Goal: Task Accomplishment & Management: Manage account settings

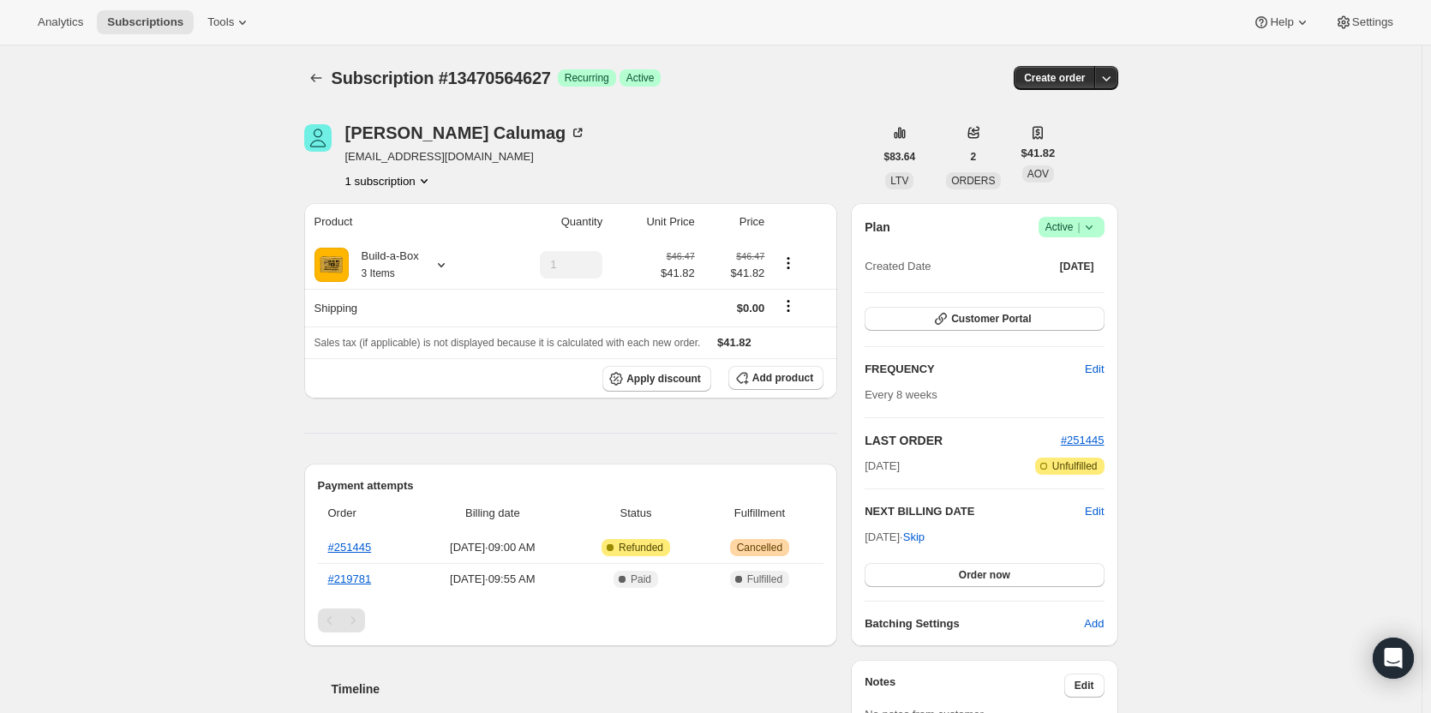
click at [1084, 224] on icon at bounding box center [1089, 227] width 17 height 17
click at [1067, 297] on span "Cancel subscription" at bounding box center [1076, 290] width 97 height 17
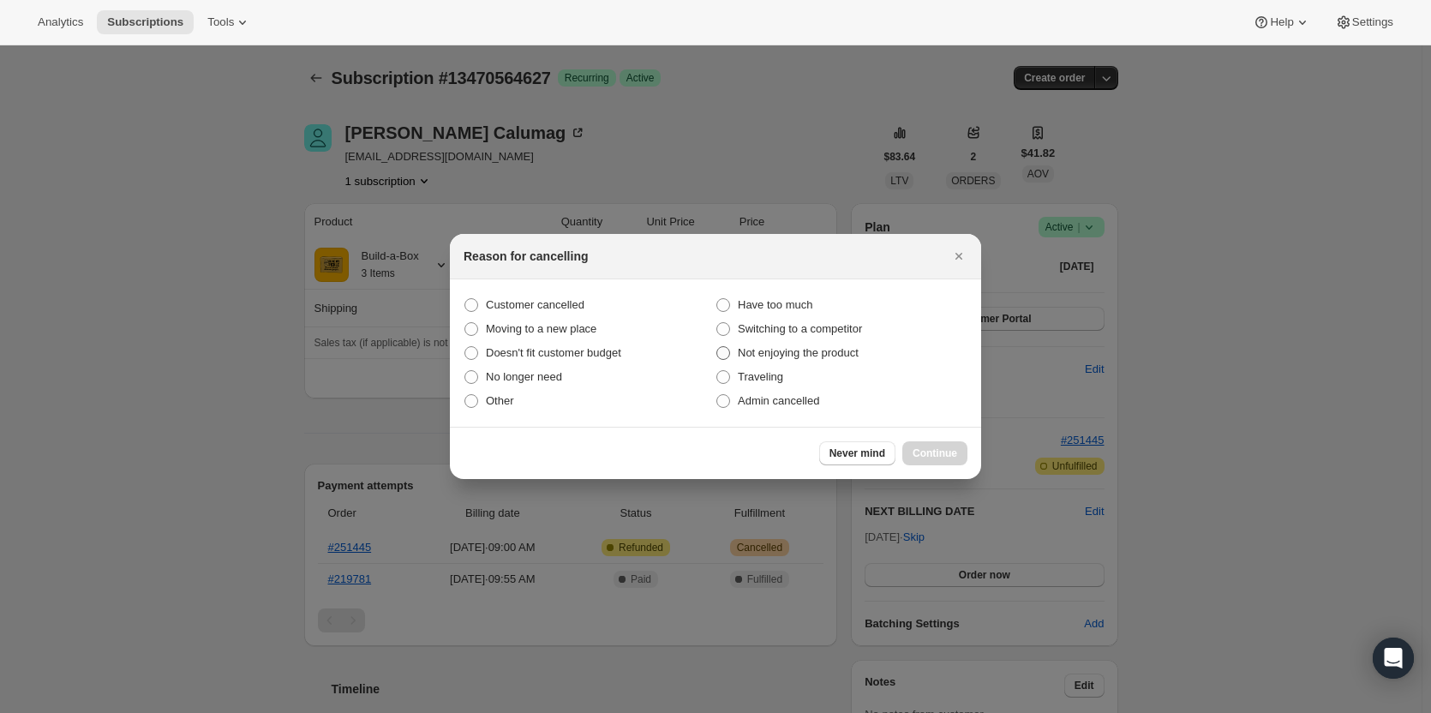
drag, startPoint x: 571, startPoint y: 310, endPoint x: 747, endPoint y: 362, distance: 183.9
click at [572, 310] on span "Customer cancelled" at bounding box center [535, 304] width 99 height 13
click at [465, 299] on input "Customer cancelled" at bounding box center [464, 298] width 1 height 1
radio input "true"
click at [932, 450] on span "Continue" at bounding box center [935, 453] width 45 height 14
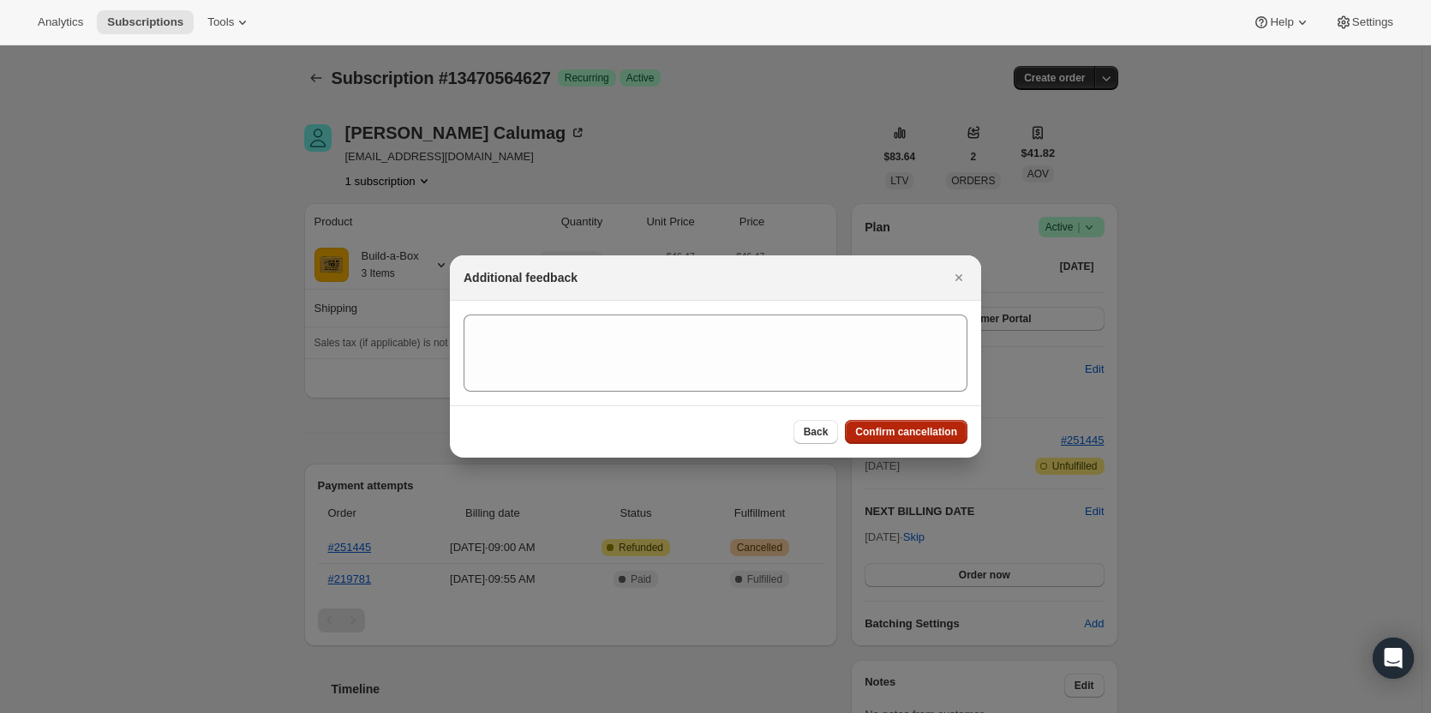
click at [930, 435] on span "Confirm cancellation" at bounding box center [906, 432] width 102 height 14
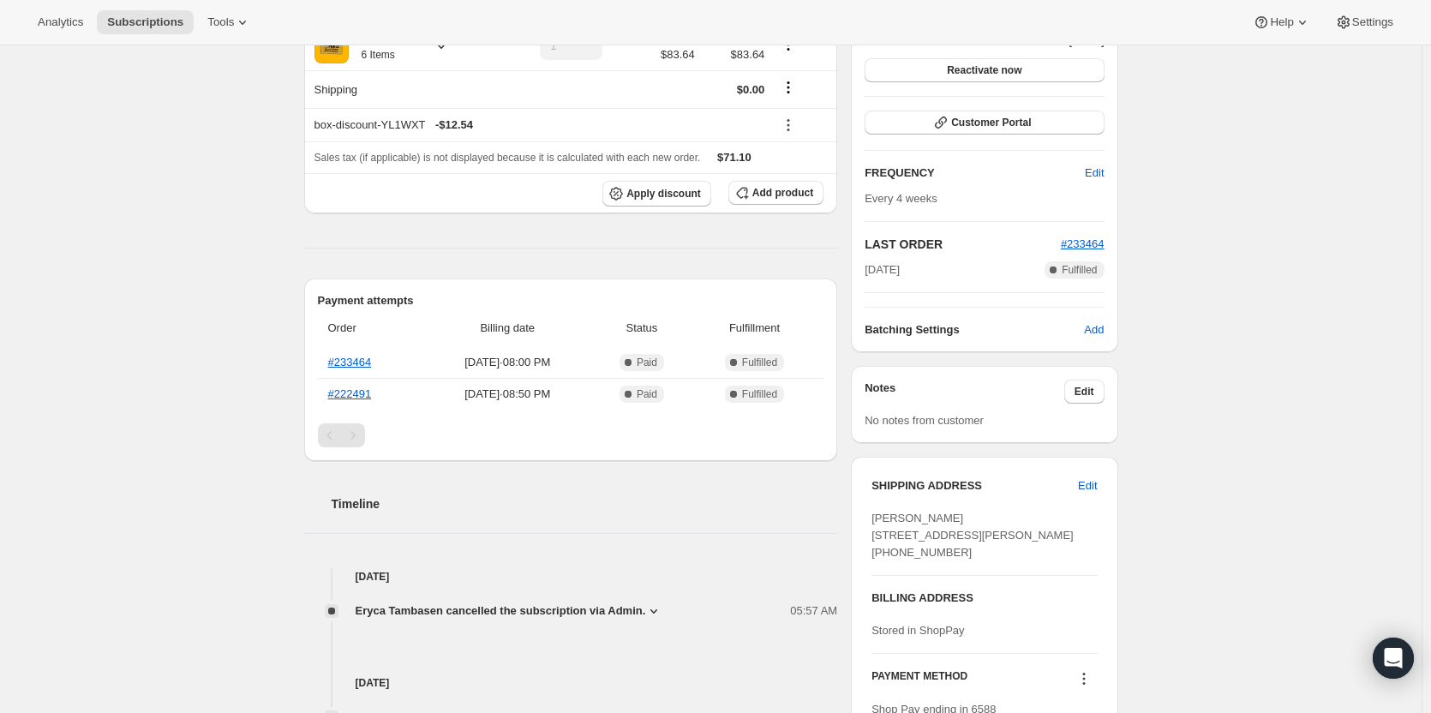
scroll to position [257, 0]
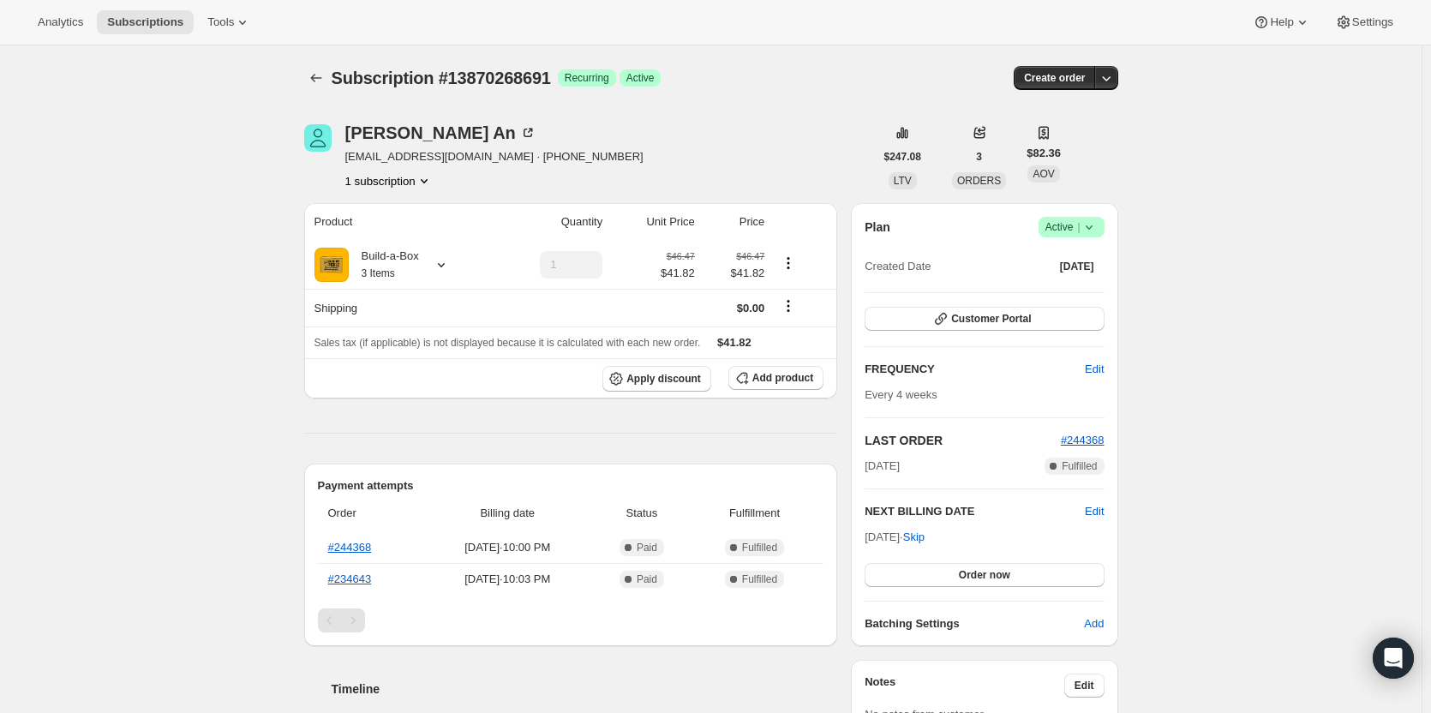
click at [1076, 230] on span "Active |" at bounding box center [1071, 227] width 52 height 17
click at [1094, 289] on span "Cancel subscription" at bounding box center [1076, 290] width 97 height 13
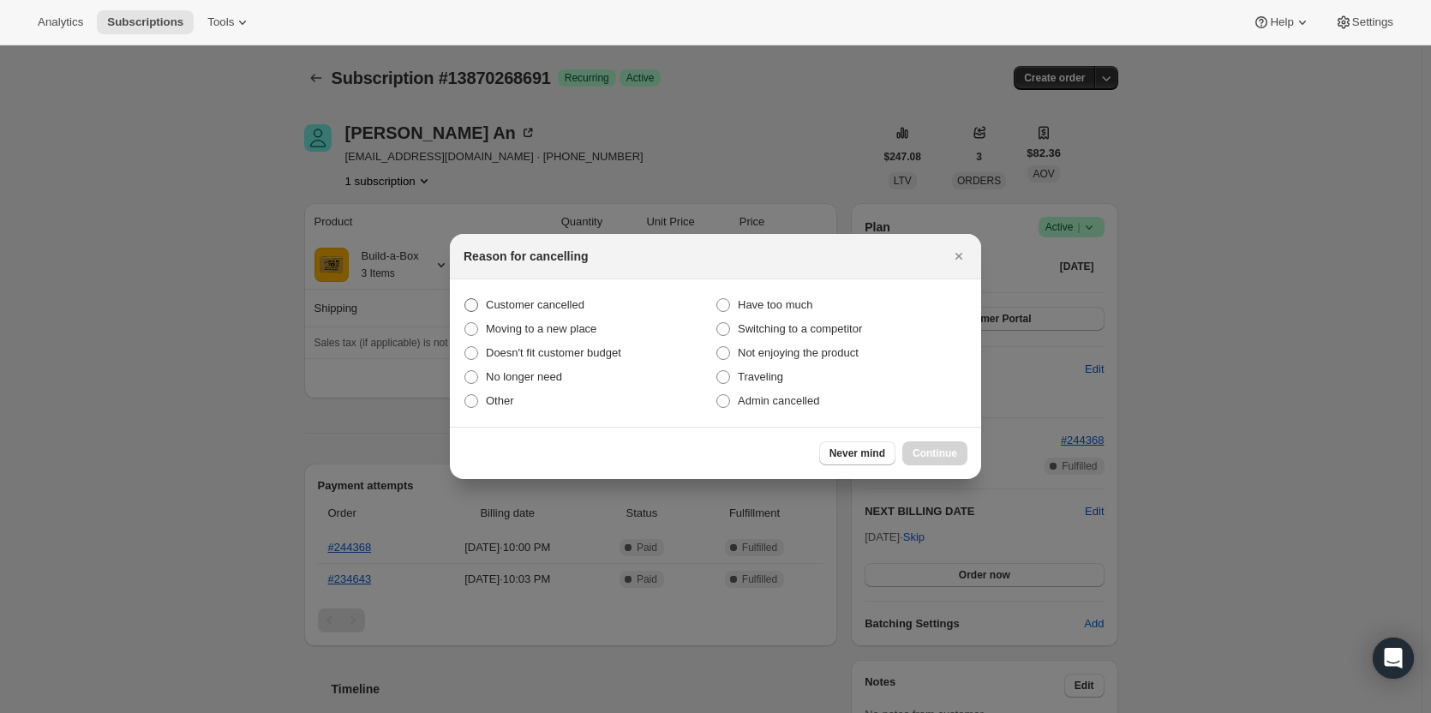
click at [523, 308] on span "Customer cancelled" at bounding box center [535, 304] width 99 height 13
click at [465, 299] on input "Customer cancelled" at bounding box center [464, 298] width 1 height 1
radio input "true"
click at [958, 452] on button "Continue" at bounding box center [934, 453] width 65 height 24
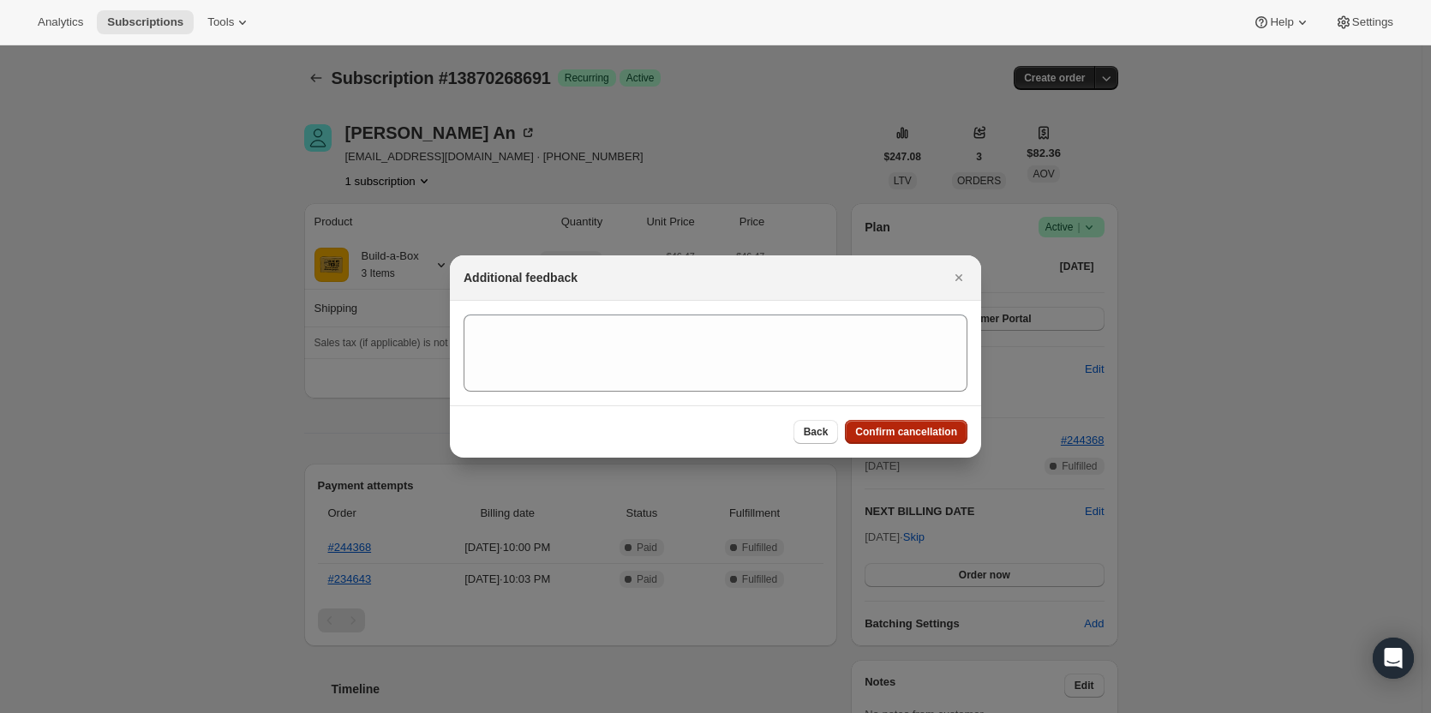
click at [917, 430] on span "Confirm cancellation" at bounding box center [906, 432] width 102 height 14
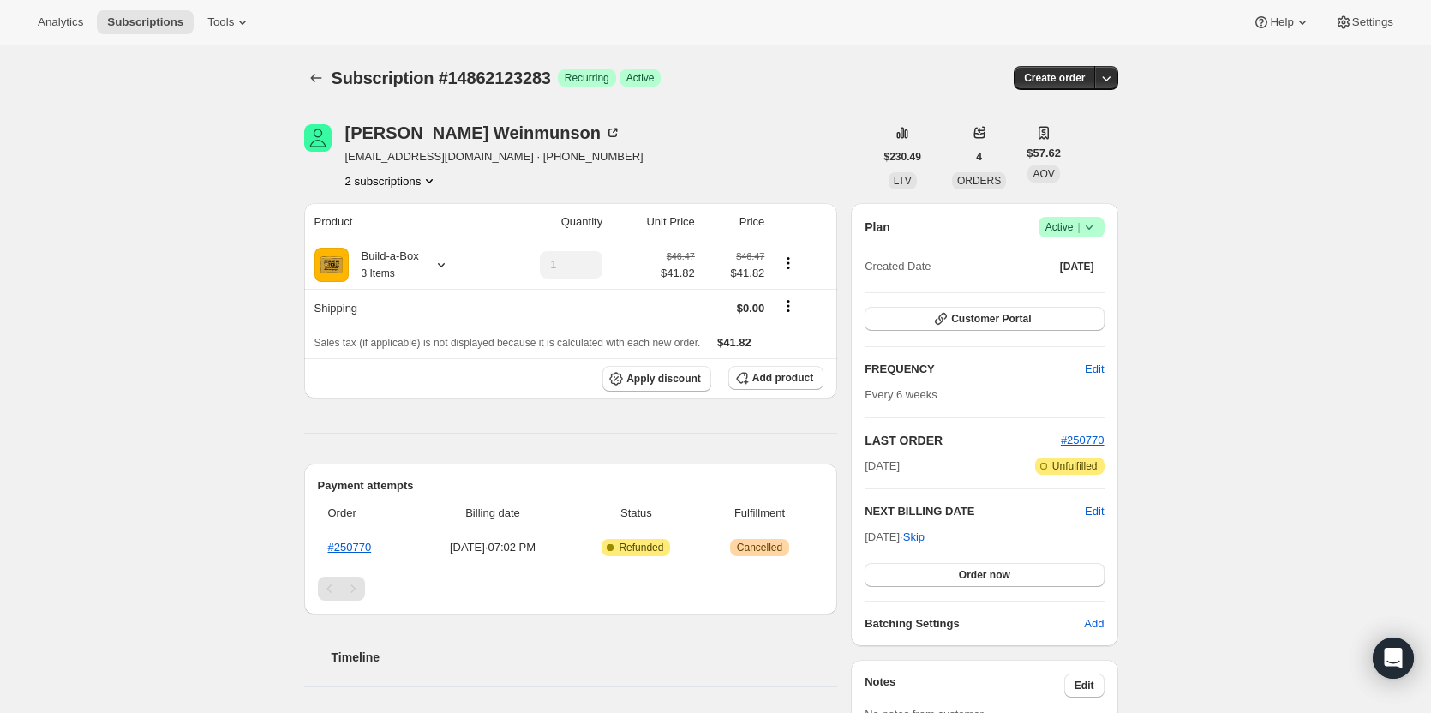
click at [379, 176] on button "2 subscriptions" at bounding box center [391, 180] width 93 height 17
click at [396, 216] on span "13776126227" at bounding box center [371, 213] width 69 height 13
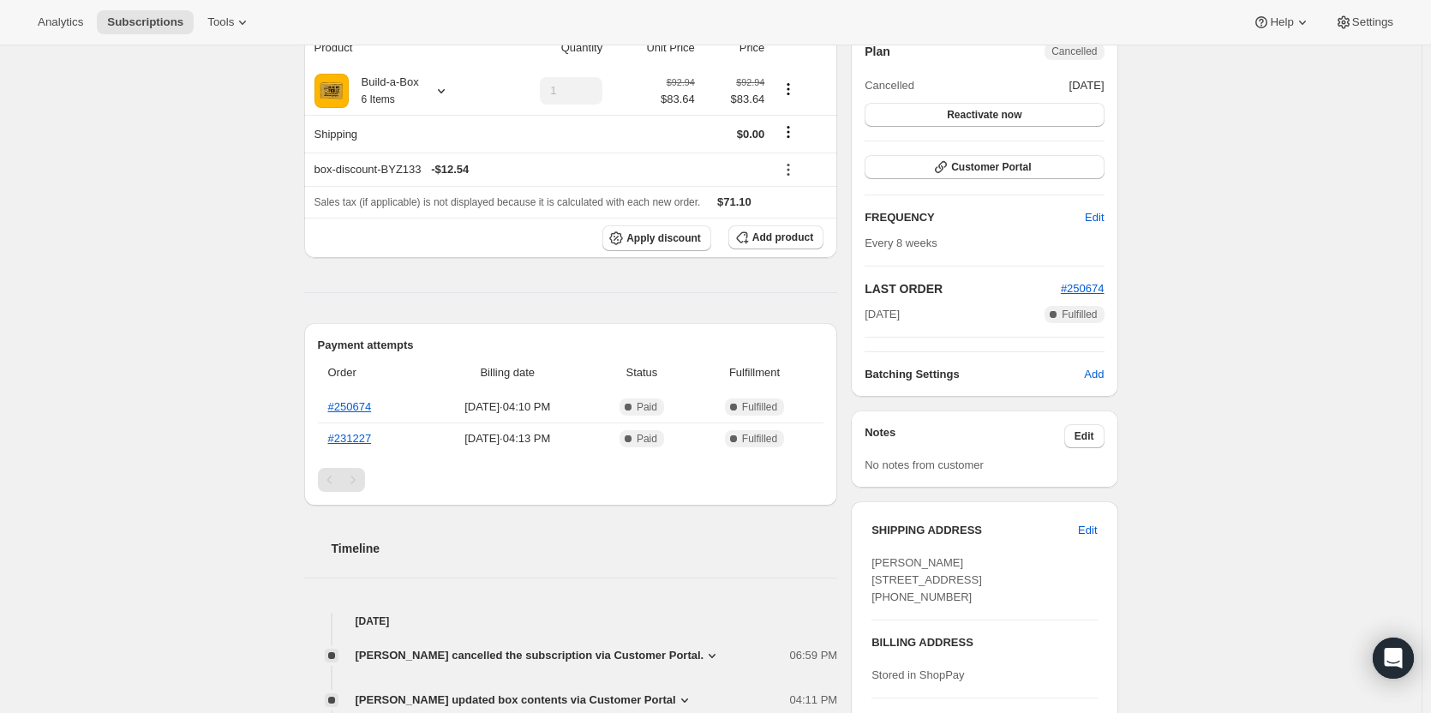
scroll to position [86, 0]
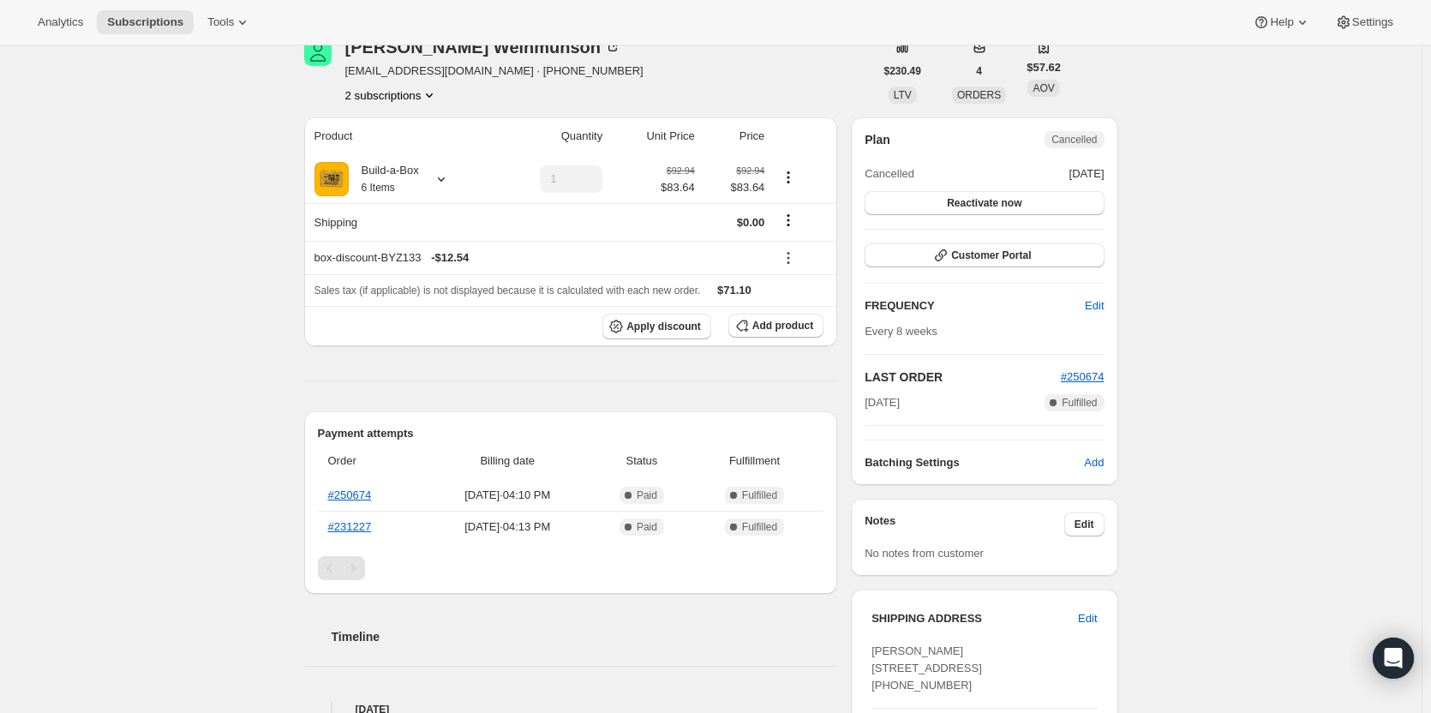
click at [385, 96] on button "2 subscriptions" at bounding box center [391, 95] width 93 height 17
click at [405, 143] on button "14862123283" at bounding box center [396, 155] width 129 height 27
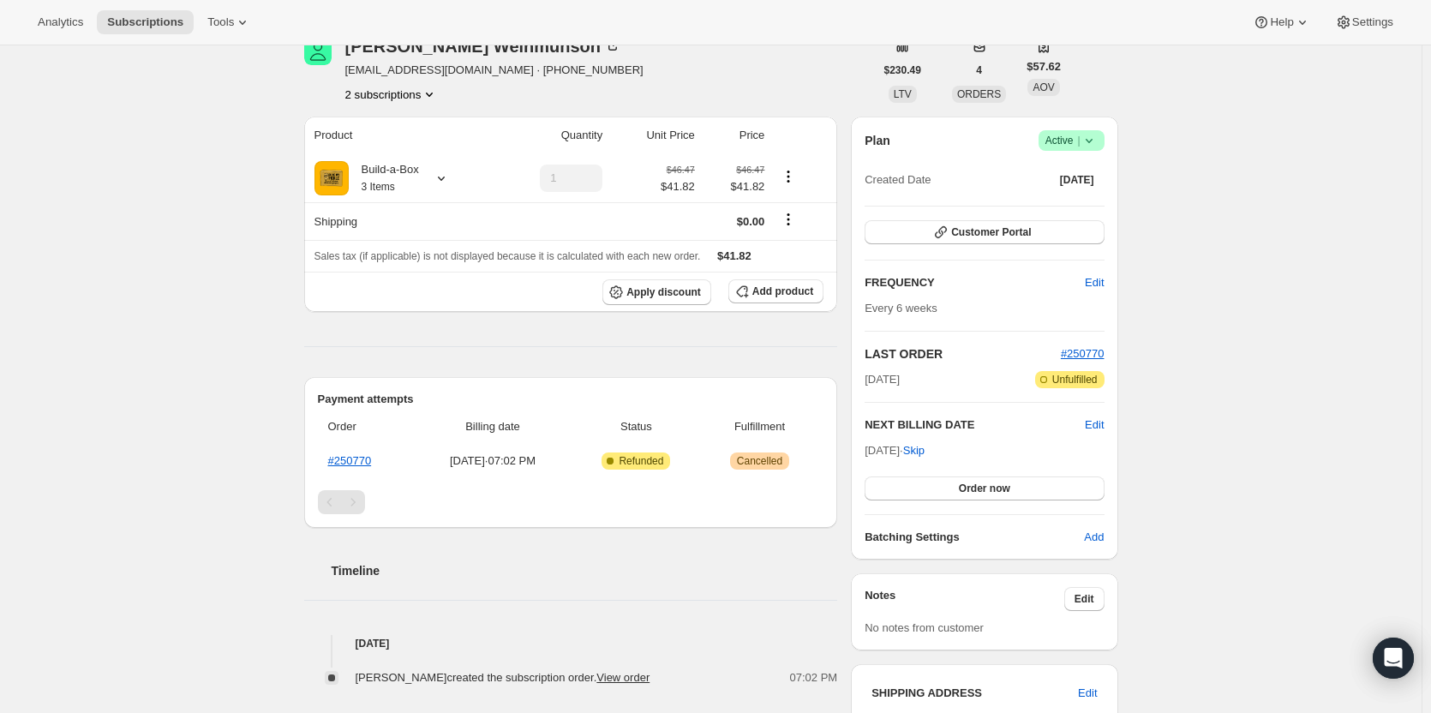
scroll to position [86, 0]
click at [392, 93] on button "2 subscriptions" at bounding box center [391, 95] width 93 height 17
click at [402, 127] on span "13776126227" at bounding box center [371, 127] width 69 height 13
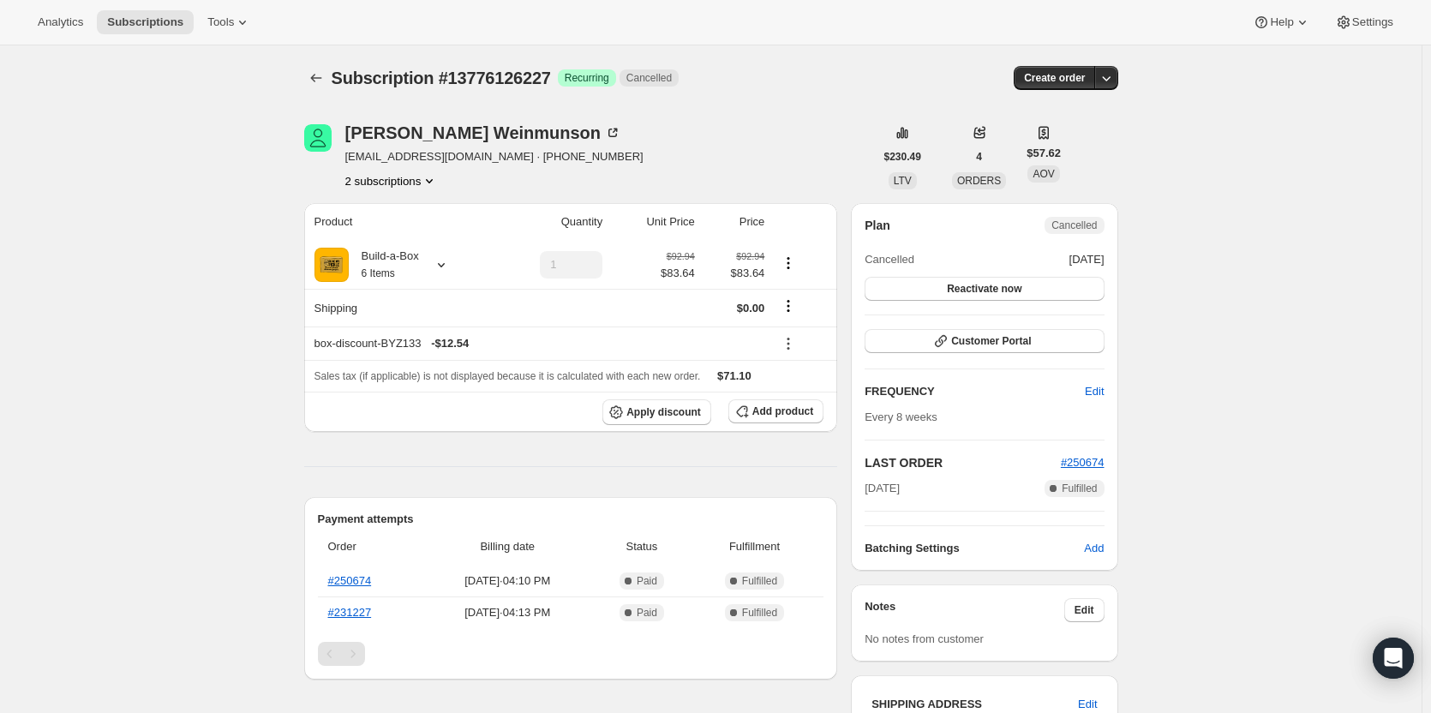
click at [422, 185] on button "2 subscriptions" at bounding box center [391, 180] width 93 height 17
click at [413, 247] on span "14862123283" at bounding box center [396, 242] width 119 height 17
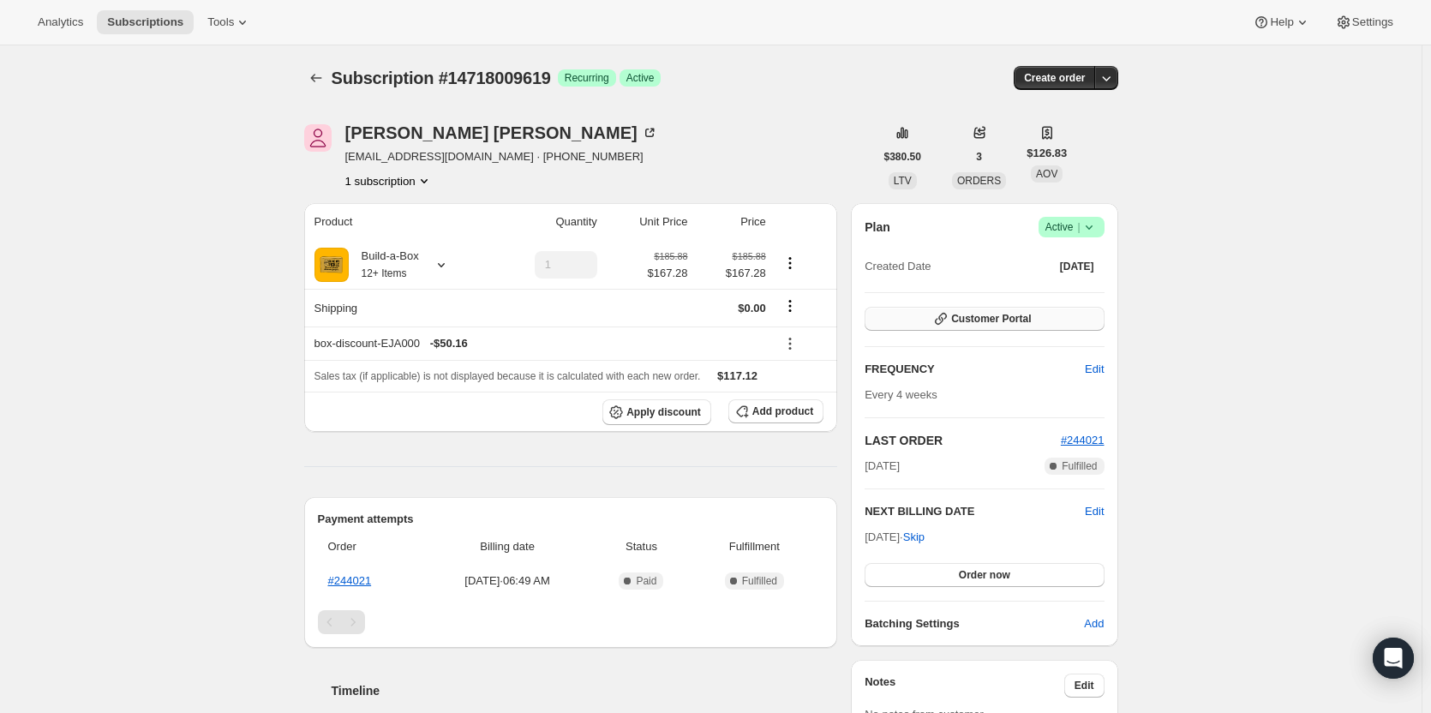
click at [1009, 311] on button "Customer Portal" at bounding box center [984, 319] width 239 height 24
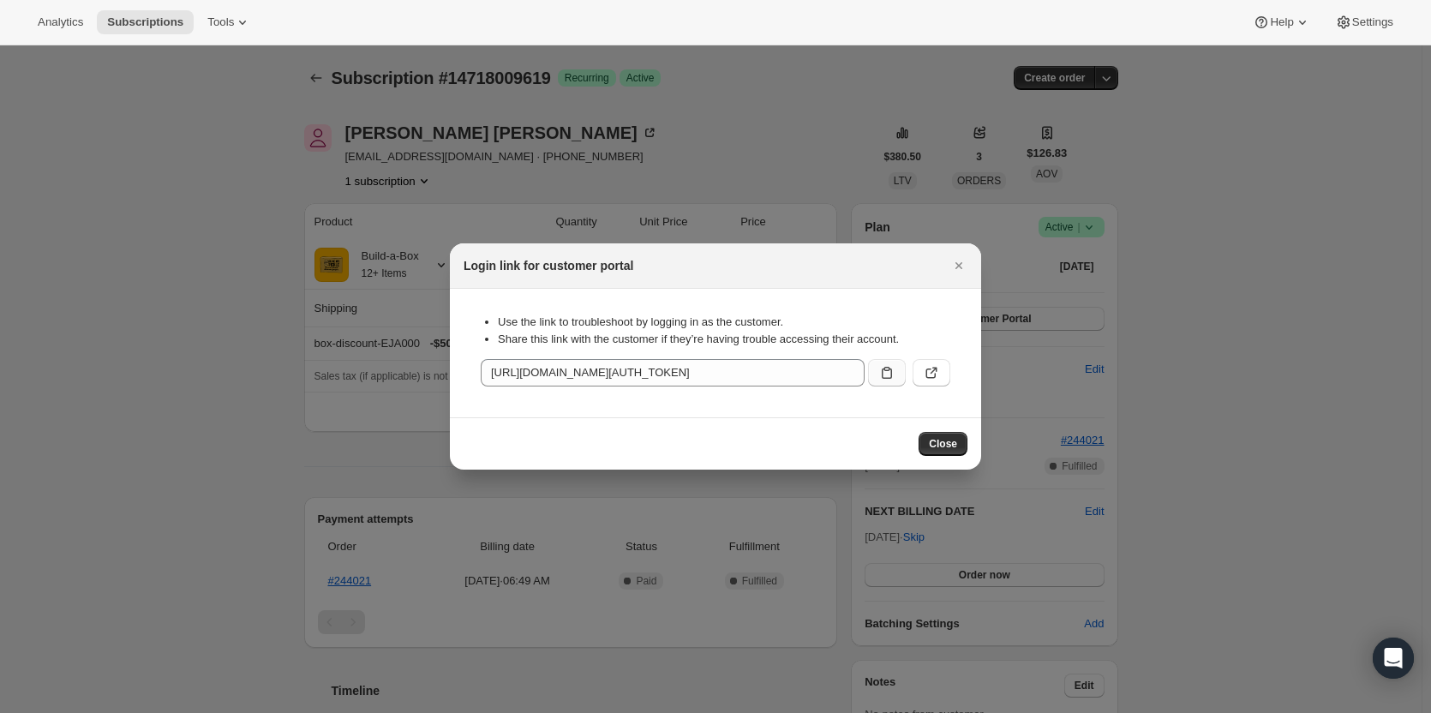
click at [881, 382] on button ":rc3:" at bounding box center [887, 372] width 38 height 27
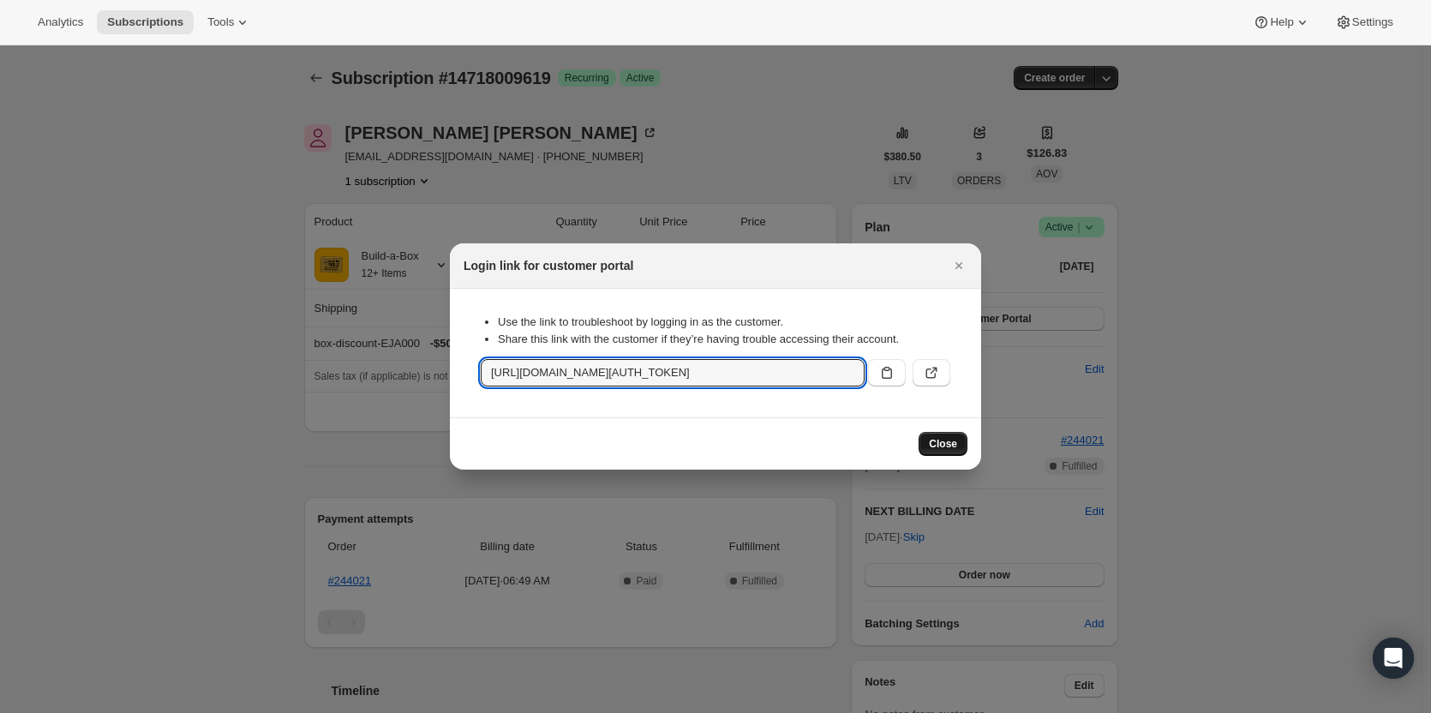
click at [947, 440] on span "Close" at bounding box center [943, 444] width 28 height 14
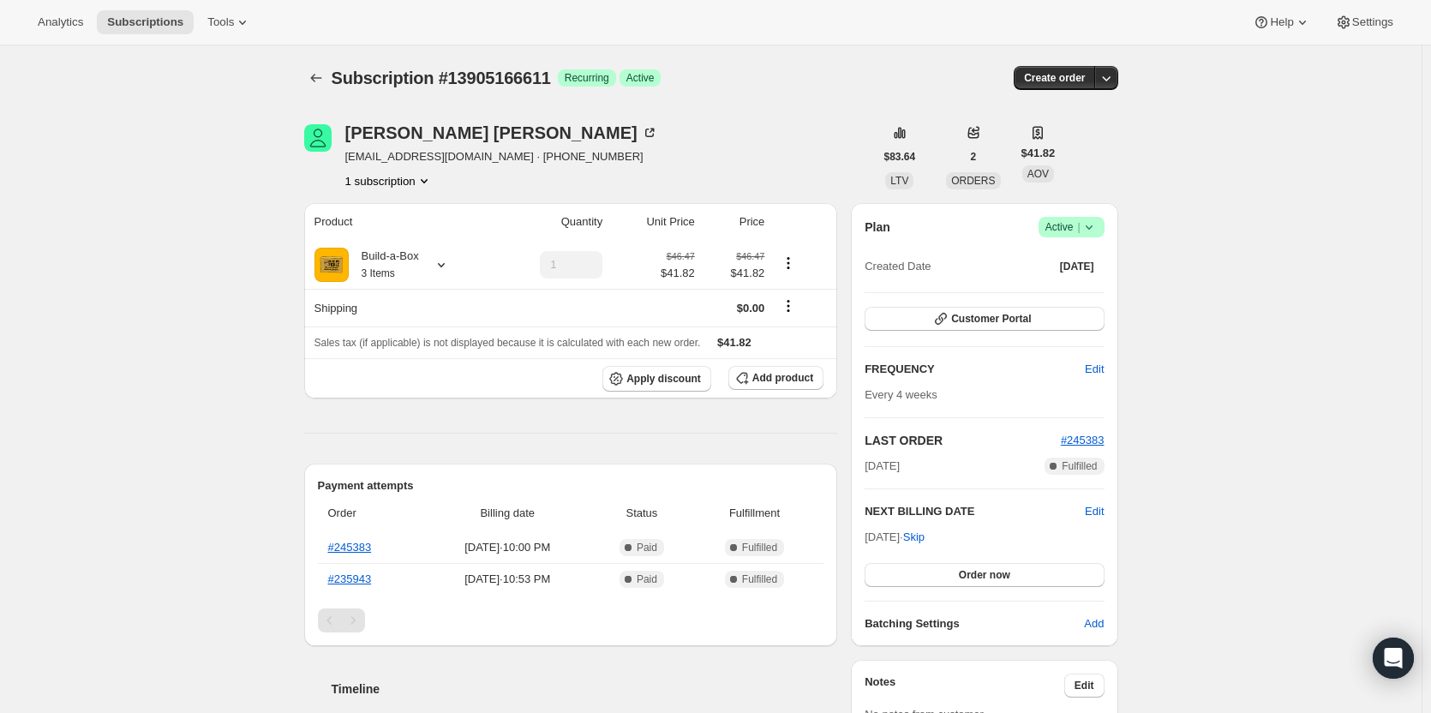
click at [1073, 219] on span "Active |" at bounding box center [1071, 227] width 52 height 17
click at [1073, 286] on span "Cancel subscription" at bounding box center [1076, 290] width 97 height 13
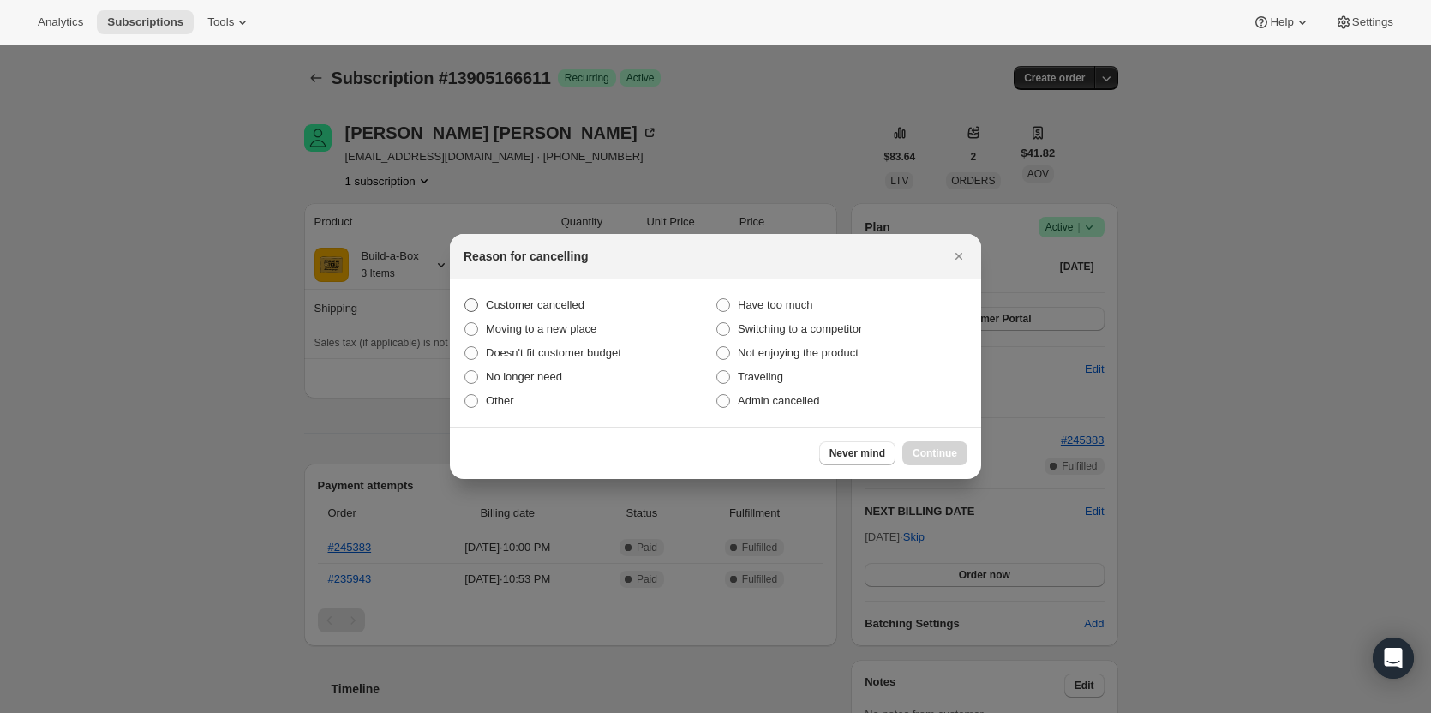
click at [569, 302] on span "Customer cancelled" at bounding box center [535, 304] width 99 height 13
click at [465, 299] on input "Customer cancelled" at bounding box center [464, 298] width 1 height 1
radio input "true"
click at [944, 454] on span "Continue" at bounding box center [935, 453] width 45 height 14
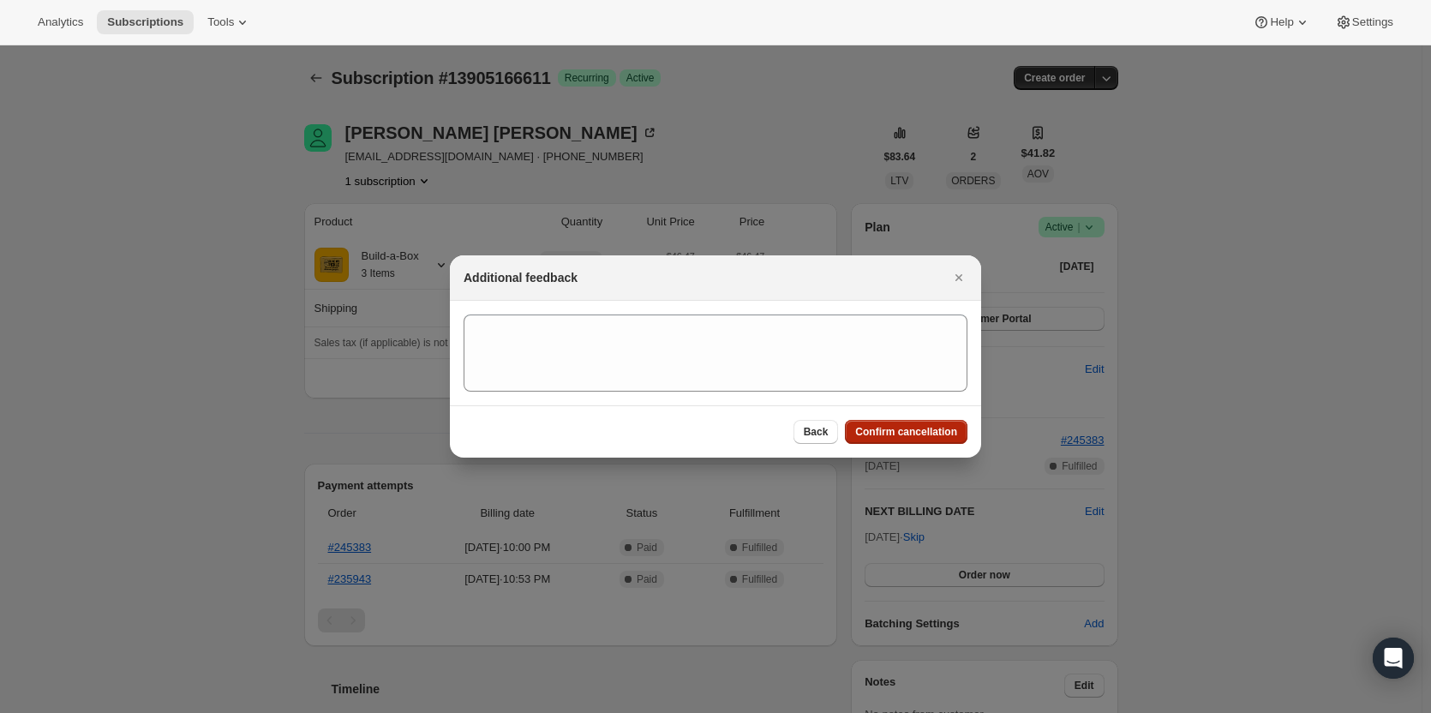
click at [931, 434] on span "Confirm cancellation" at bounding box center [906, 432] width 102 height 14
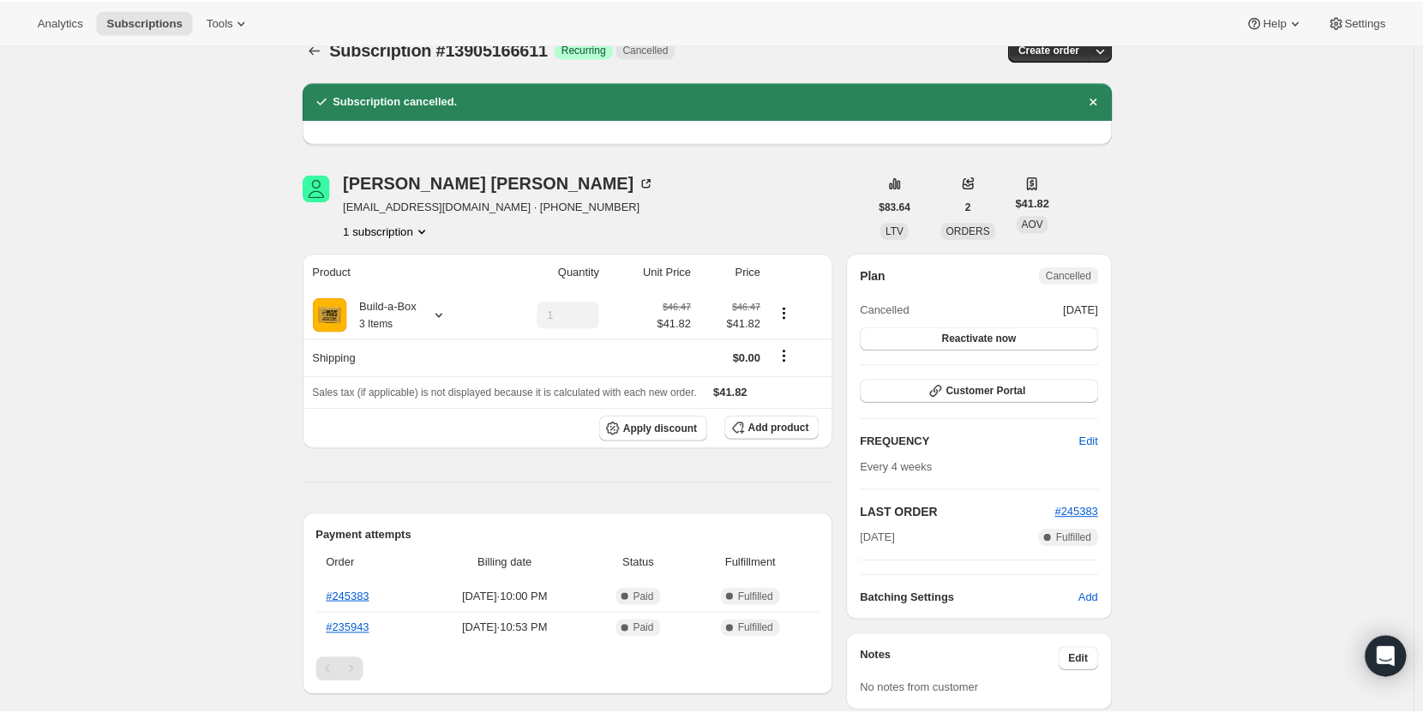
scroll to position [26, 0]
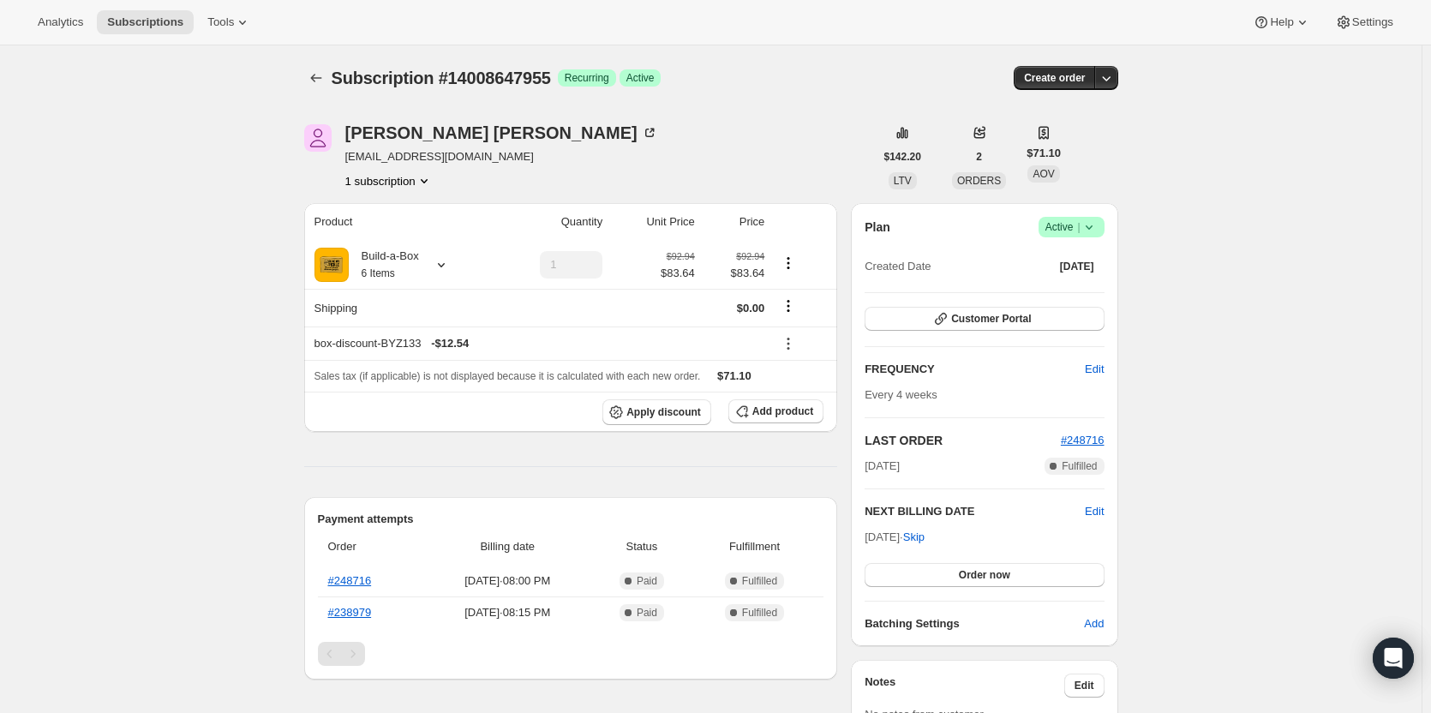
click at [1087, 225] on icon at bounding box center [1089, 227] width 17 height 17
click at [1078, 288] on span "Cancel subscription" at bounding box center [1076, 290] width 97 height 13
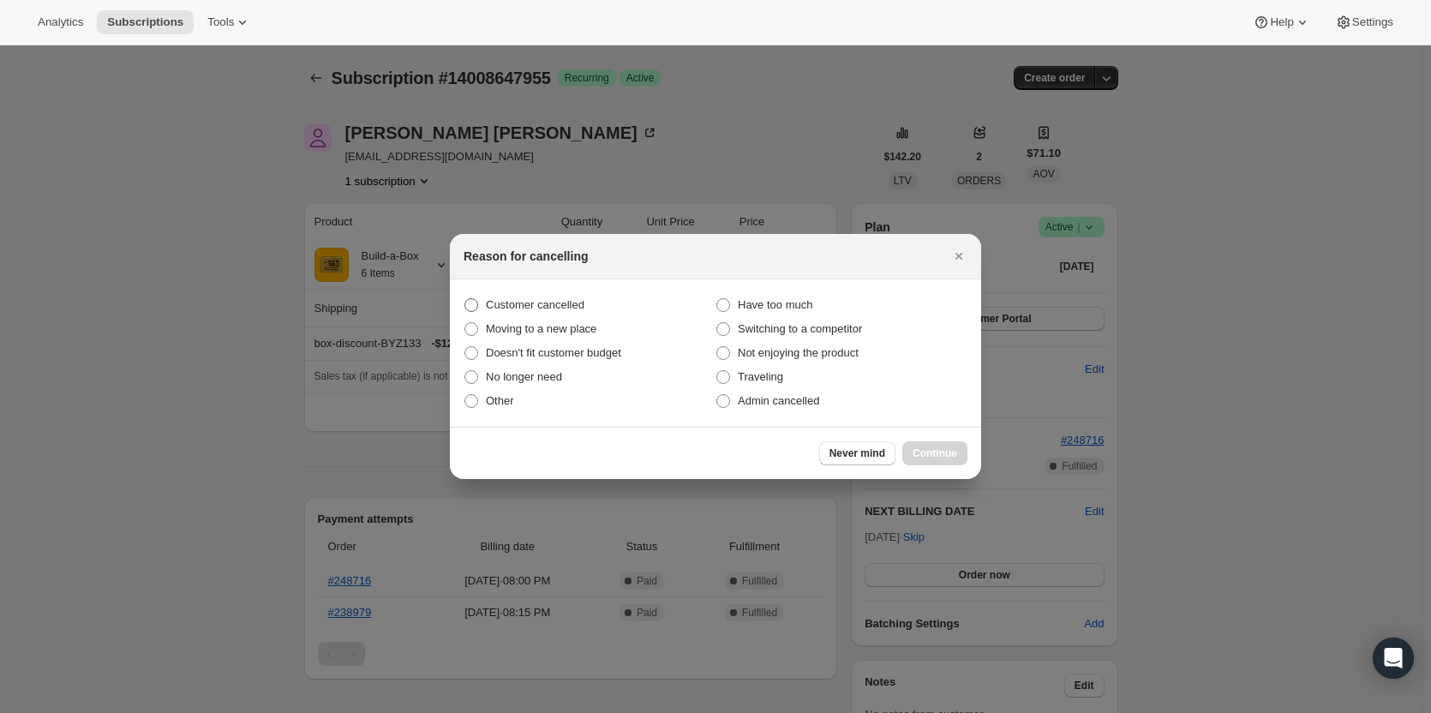
click at [545, 303] on span "Customer cancelled" at bounding box center [535, 304] width 99 height 13
click at [465, 299] on input "Customer cancelled" at bounding box center [464, 298] width 1 height 1
radio input "true"
click at [955, 452] on span "Continue" at bounding box center [935, 453] width 45 height 14
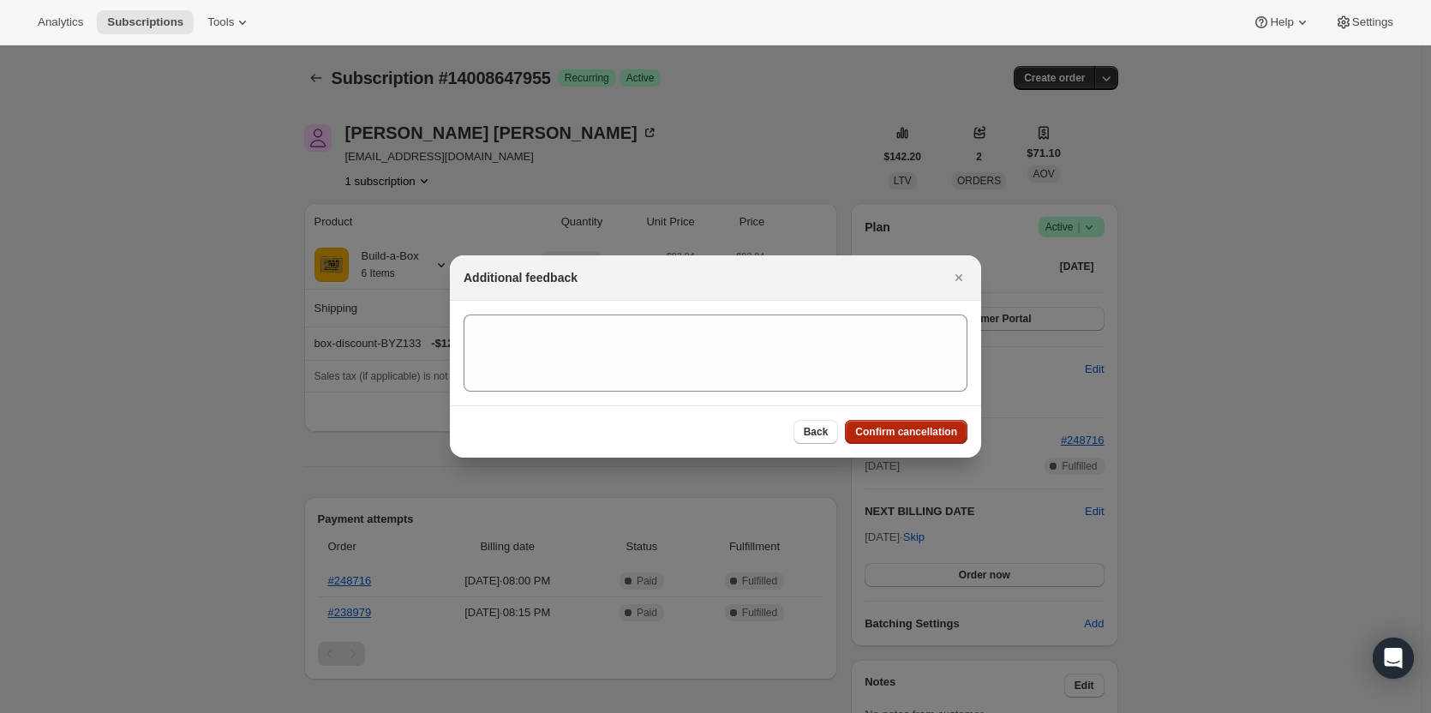
click at [928, 423] on button "Confirm cancellation" at bounding box center [906, 432] width 123 height 24
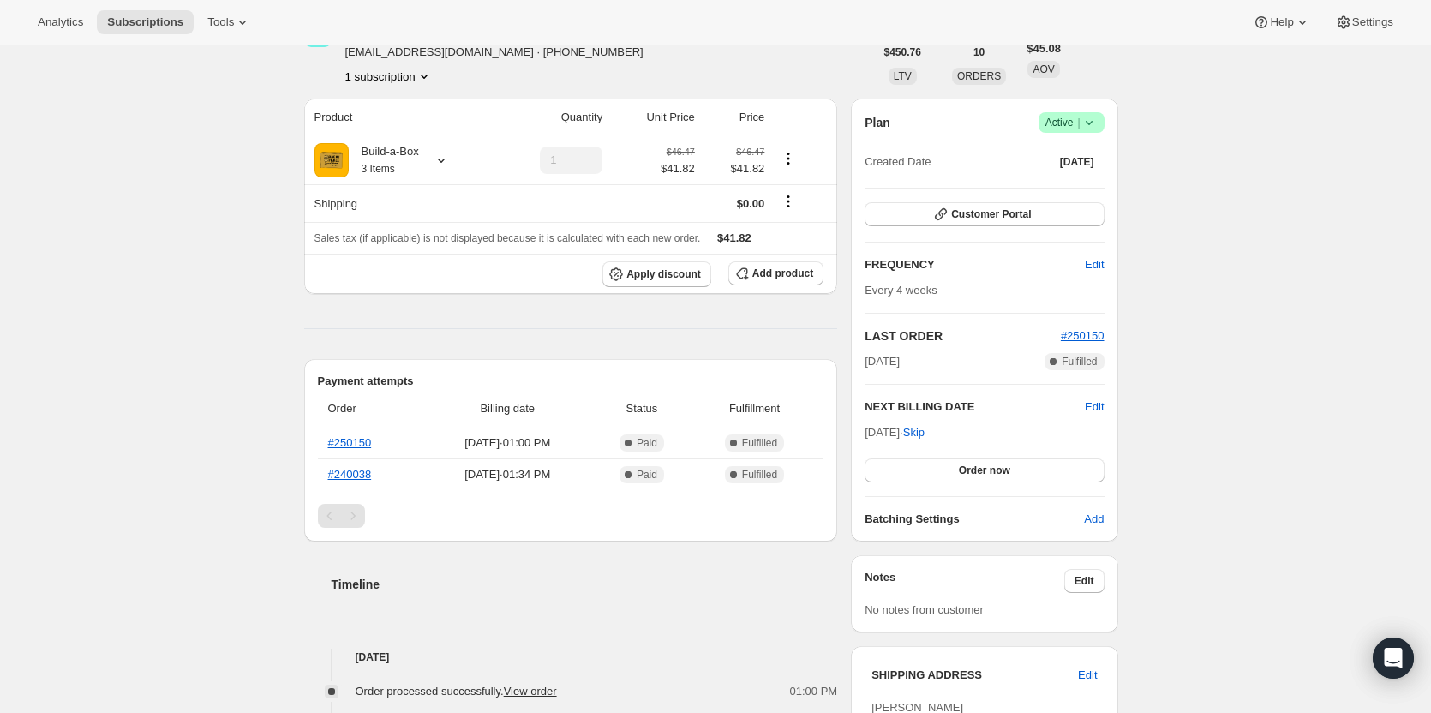
scroll to position [86, 0]
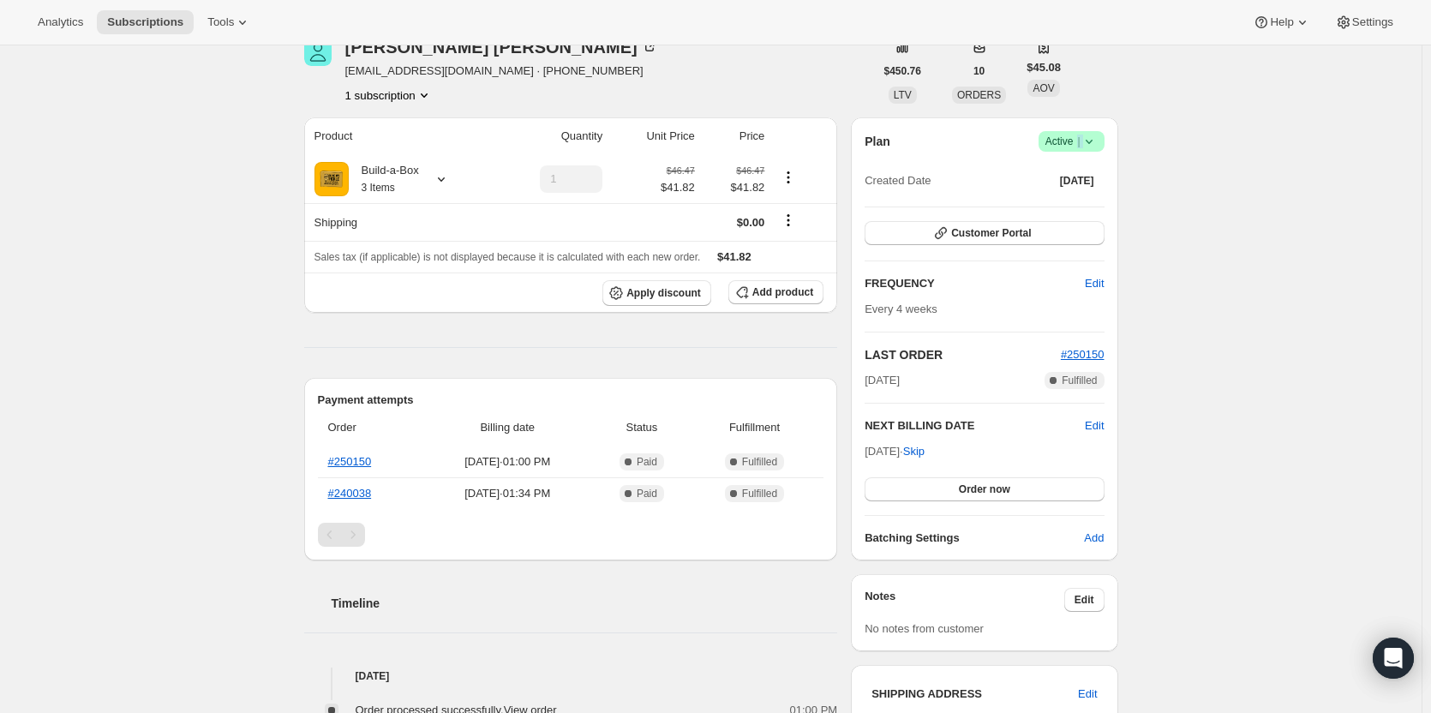
click at [1086, 133] on span "Active |" at bounding box center [1071, 141] width 52 height 17
click at [1095, 205] on span "Cancel subscription" at bounding box center [1076, 204] width 97 height 13
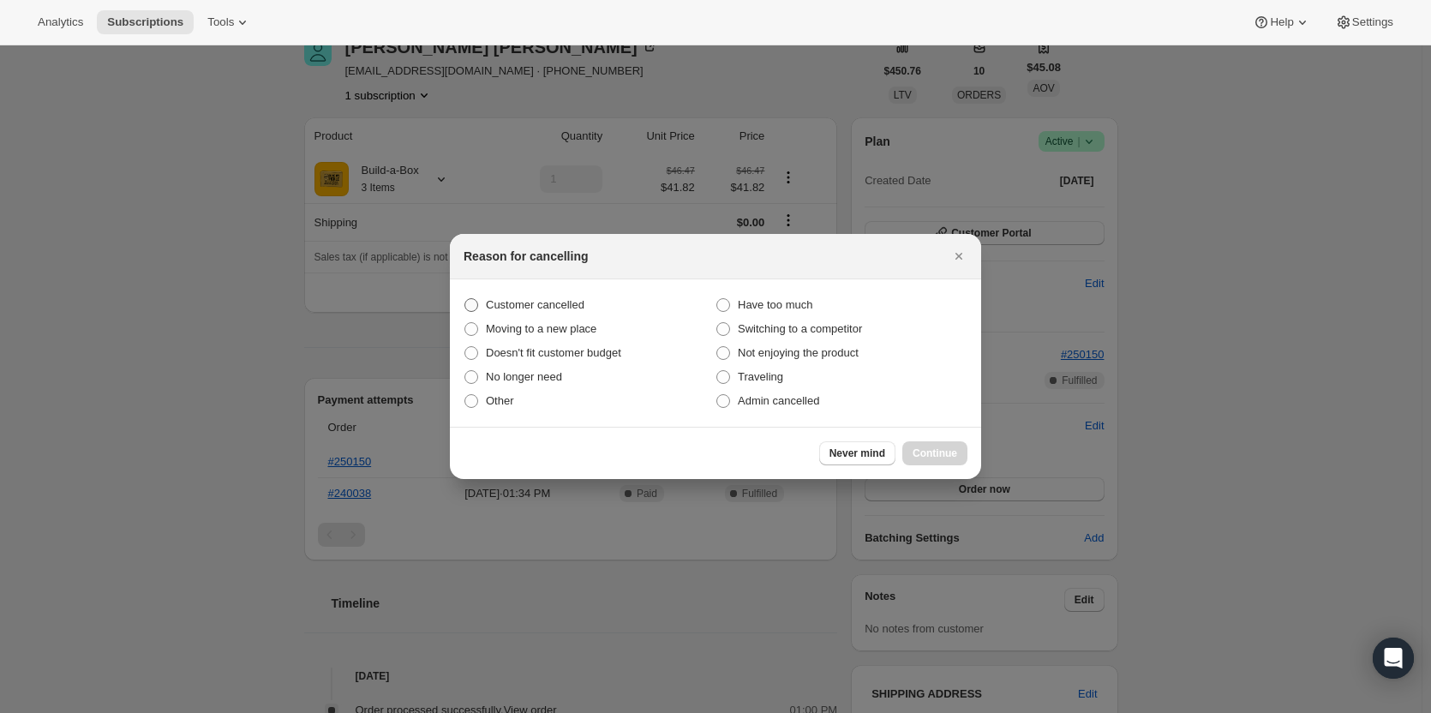
click at [509, 303] on span "Customer cancelled" at bounding box center [535, 304] width 99 height 13
click at [465, 299] on input "Customer cancelled" at bounding box center [464, 298] width 1 height 1
radio input "true"
click at [936, 455] on span "Continue" at bounding box center [935, 453] width 45 height 14
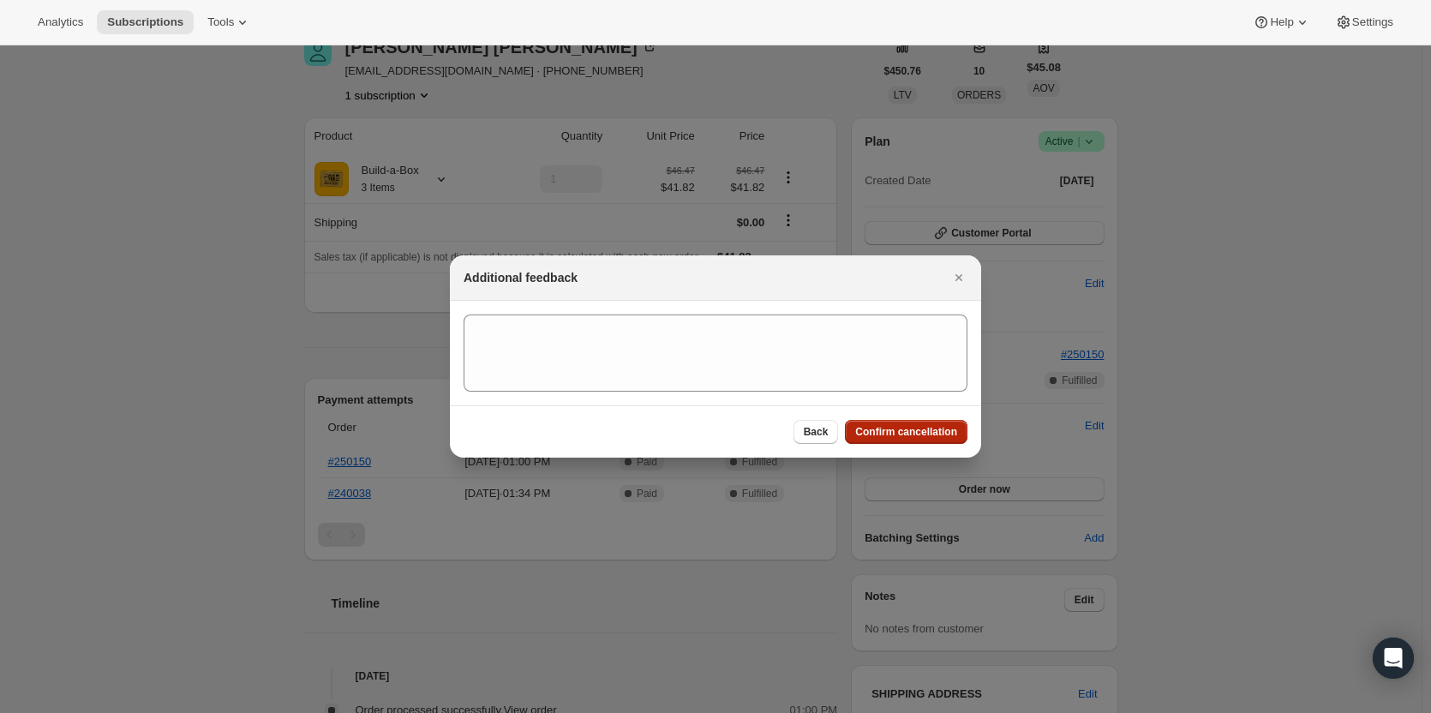
click at [932, 439] on button "Confirm cancellation" at bounding box center [906, 432] width 123 height 24
